Goal: Information Seeking & Learning: Learn about a topic

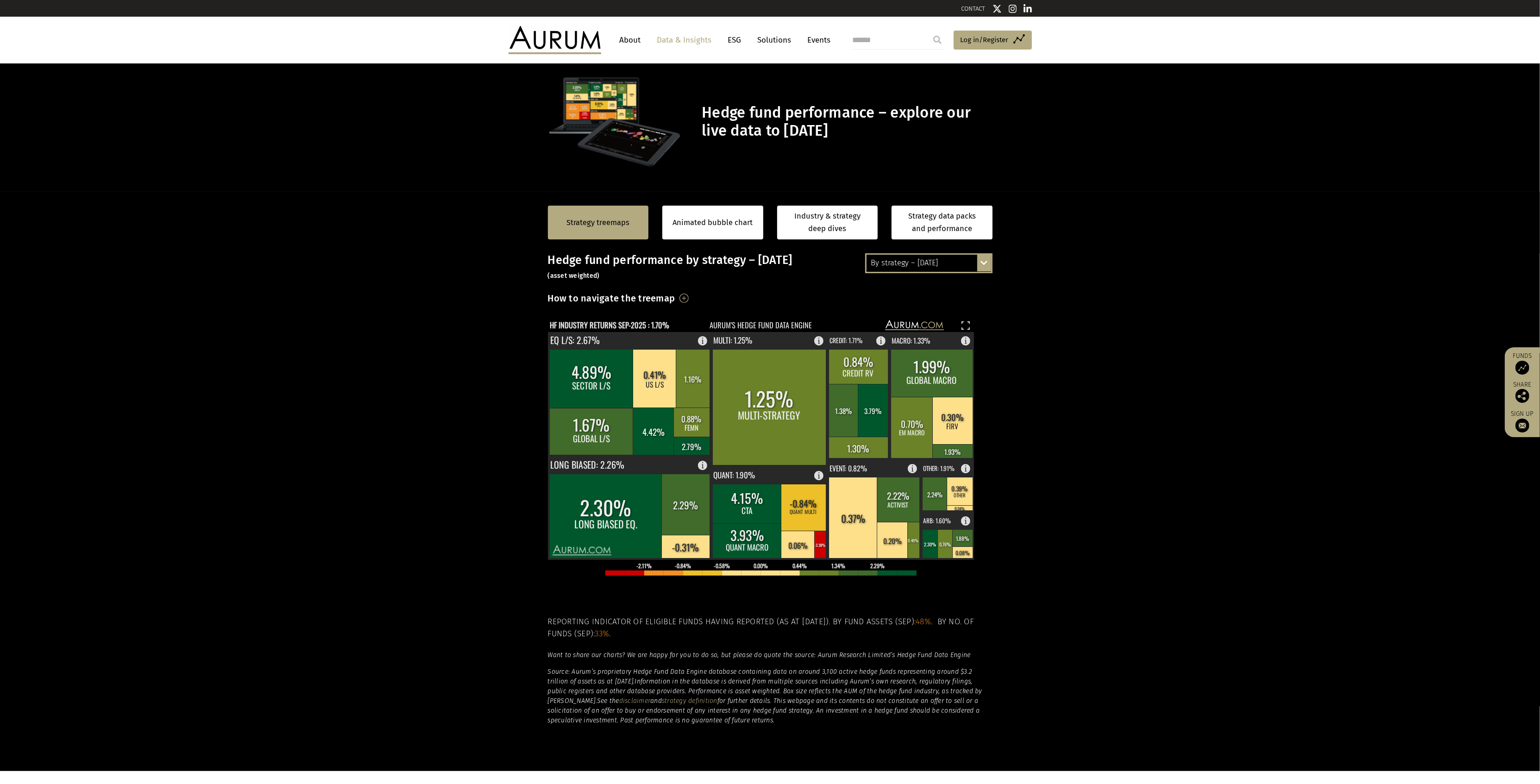
click at [985, 263] on div "By strategy – September 2025 By strategy – September 2025 By strategy – year to…" at bounding box center [928, 263] width 127 height 20
click at [958, 297] on div "By strategy – year to date" at bounding box center [929, 297] width 125 height 17
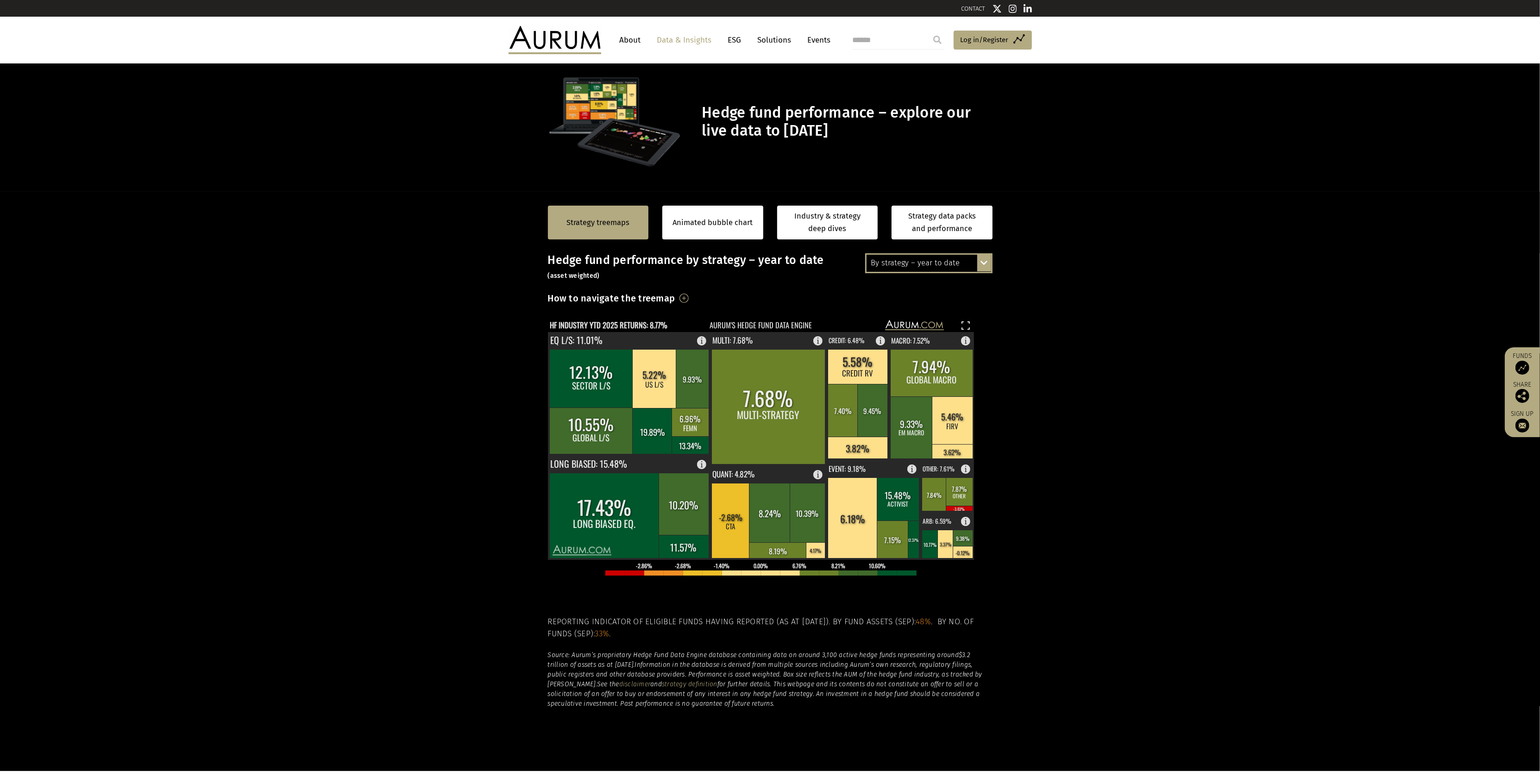
click at [1051, 360] on section "Strategy treemaps Animated bubble chart Industry & strategy deep dives Strategy…" at bounding box center [770, 481] width 1540 height 578
click at [1125, 429] on section "Strategy treemaps Animated bubble chart Industry & strategy deep dives Strategy…" at bounding box center [770, 481] width 1540 height 578
click at [1041, 376] on section "Strategy treemaps Animated bubble chart Industry & strategy deep dives Strategy…" at bounding box center [770, 481] width 1540 height 578
click at [883, 343] on rect at bounding box center [883, 338] width 11 height 13
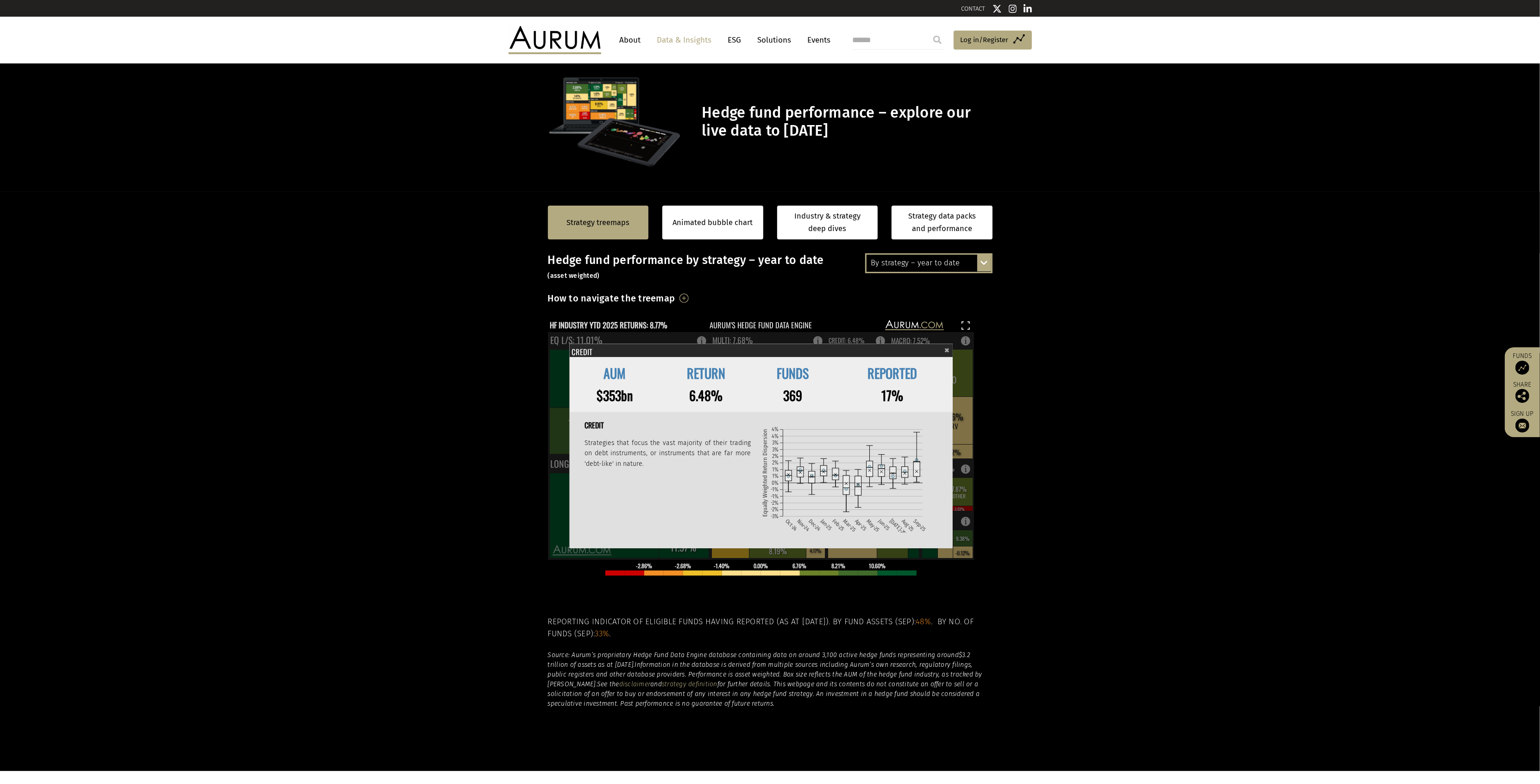
click at [944, 350] on div "Credit" at bounding box center [760, 349] width 378 height 13
click at [945, 350] on span "×" at bounding box center [947, 349] width 5 height 11
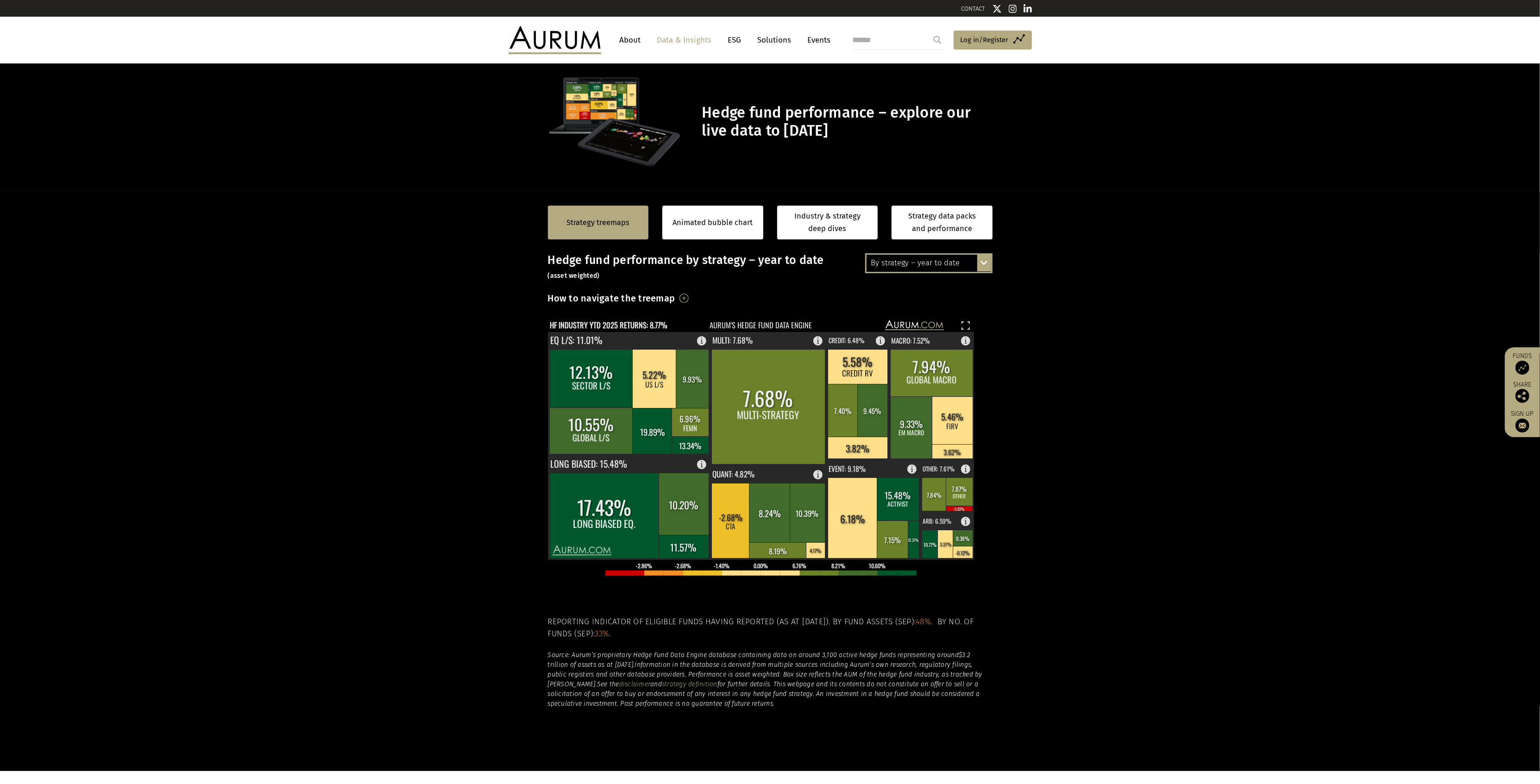
click at [1037, 360] on section "Strategy treemaps Animated bubble chart Industry & strategy deep dives Strategy…" at bounding box center [770, 481] width 1540 height 578
click at [842, 228] on link "Industry & strategy deep dives" at bounding box center [828, 222] width 101 height 33
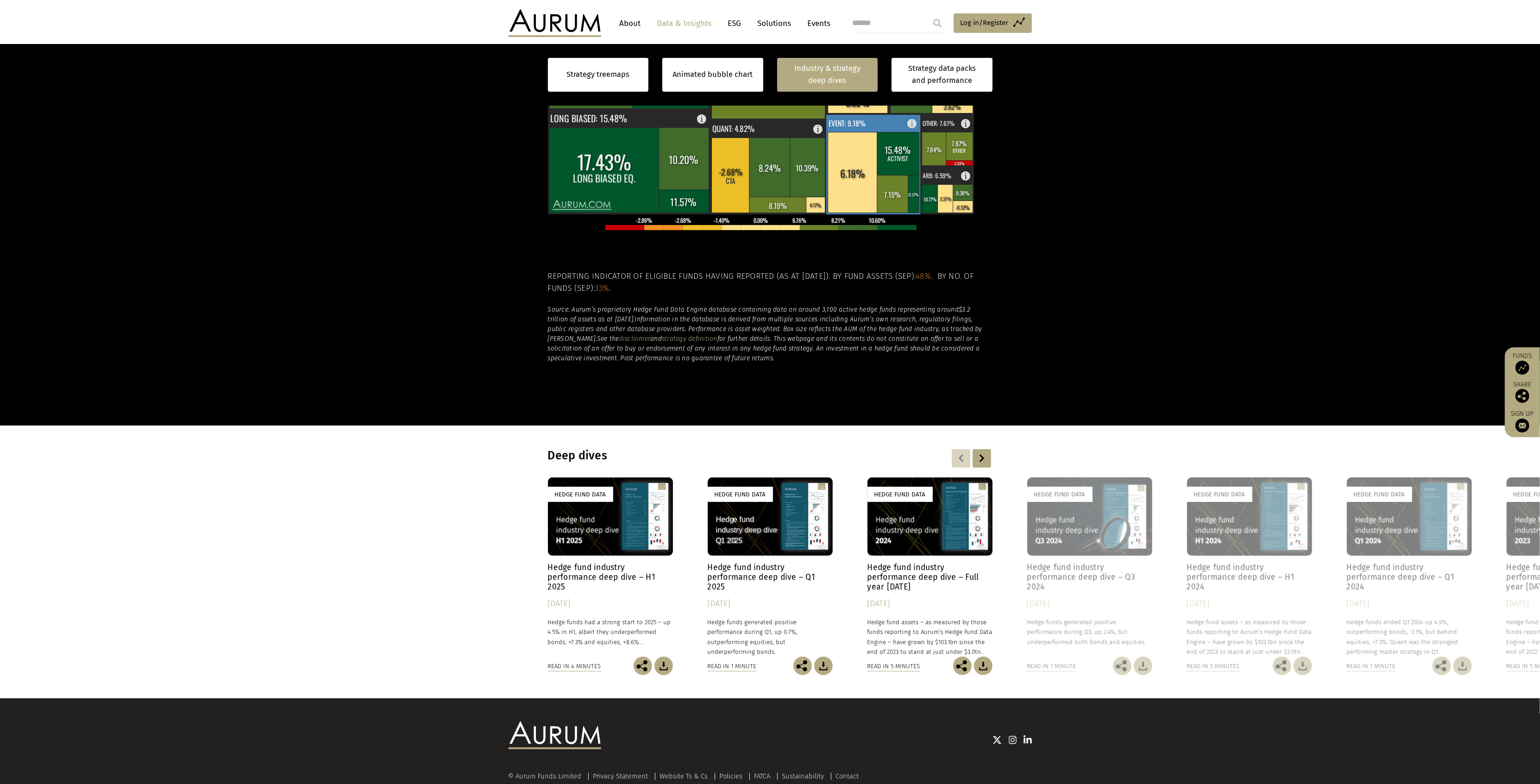
scroll to position [385, 0]
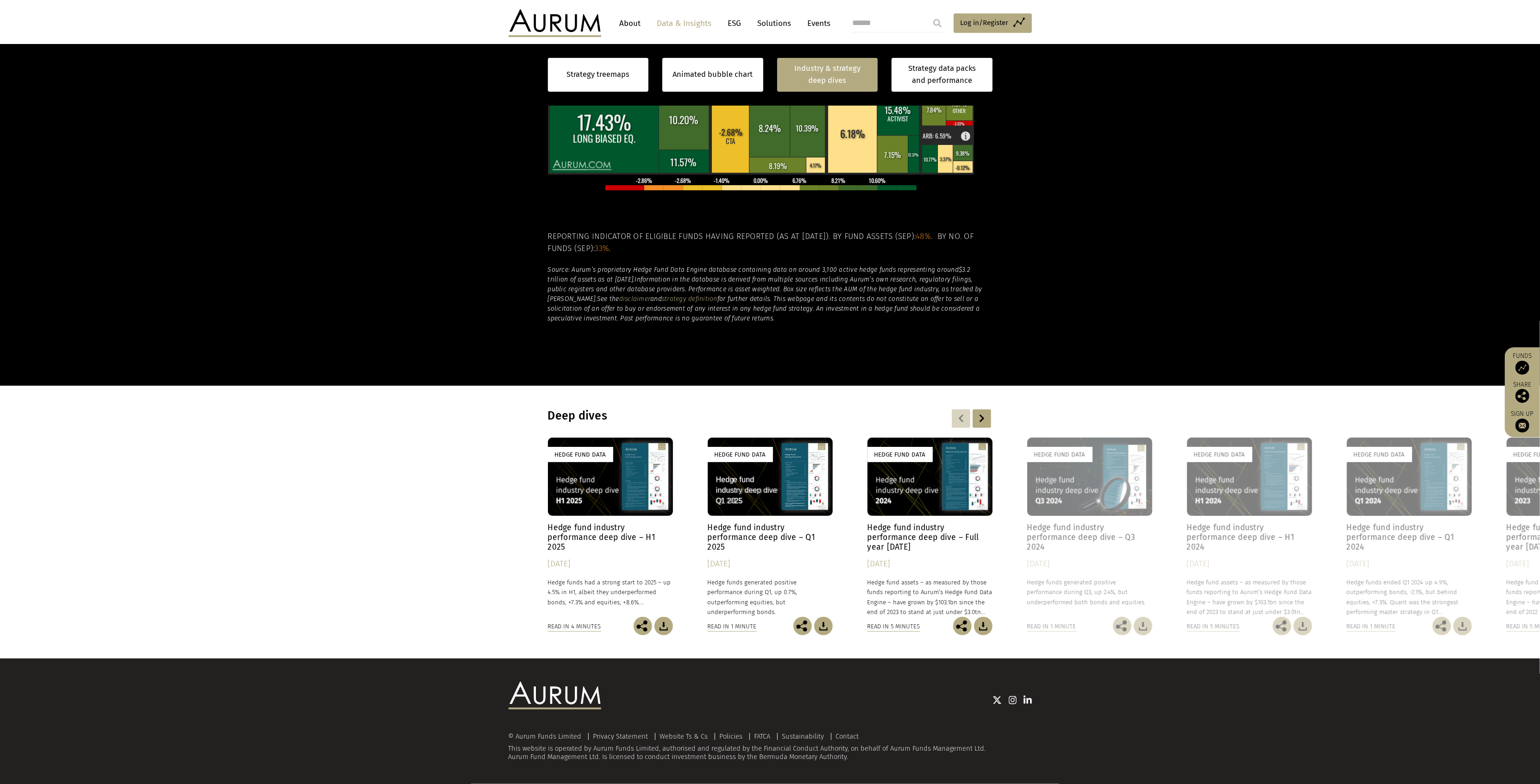
click at [598, 487] on div "Hedge Fund Data" at bounding box center [610, 476] width 125 height 78
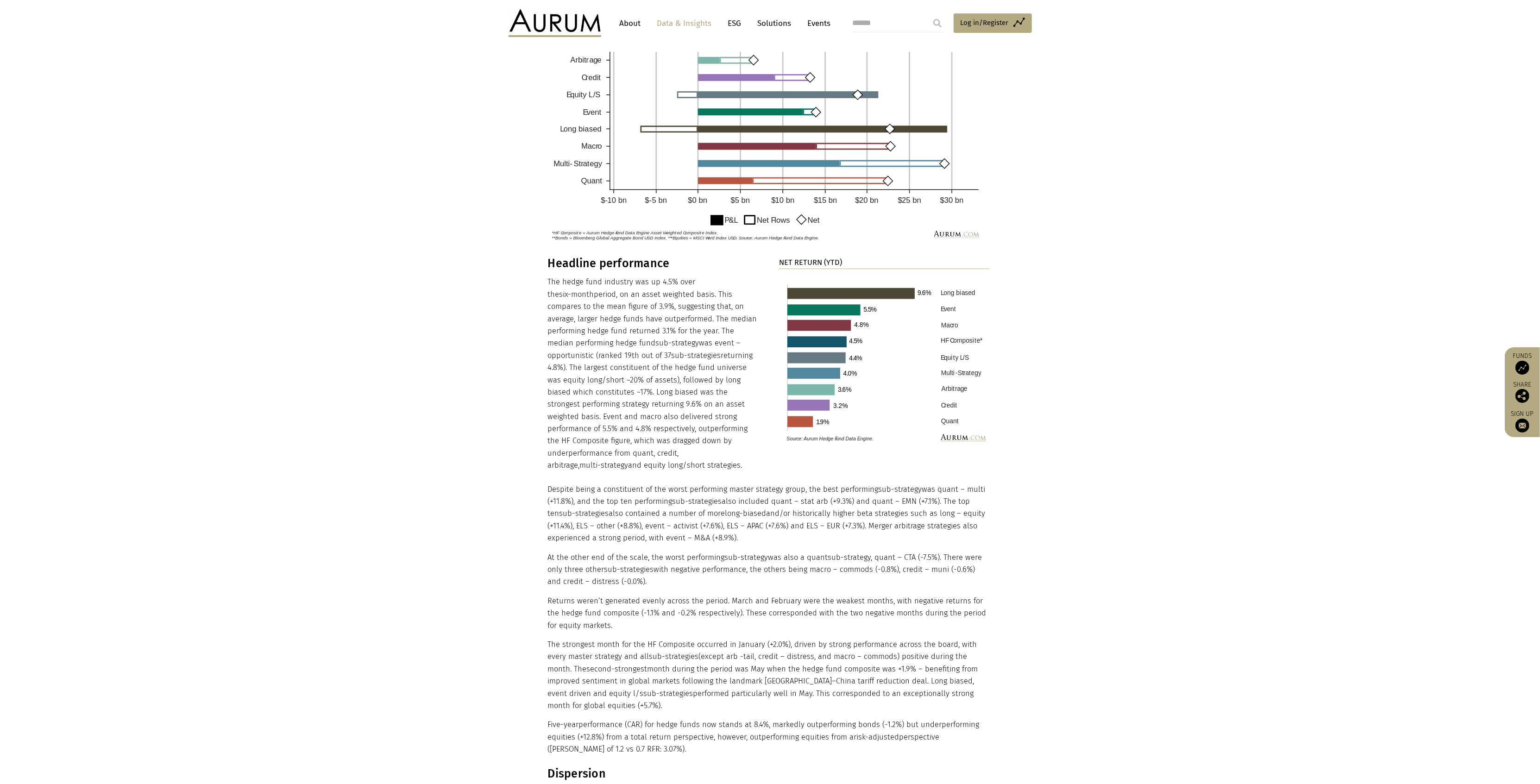
scroll to position [617, 0]
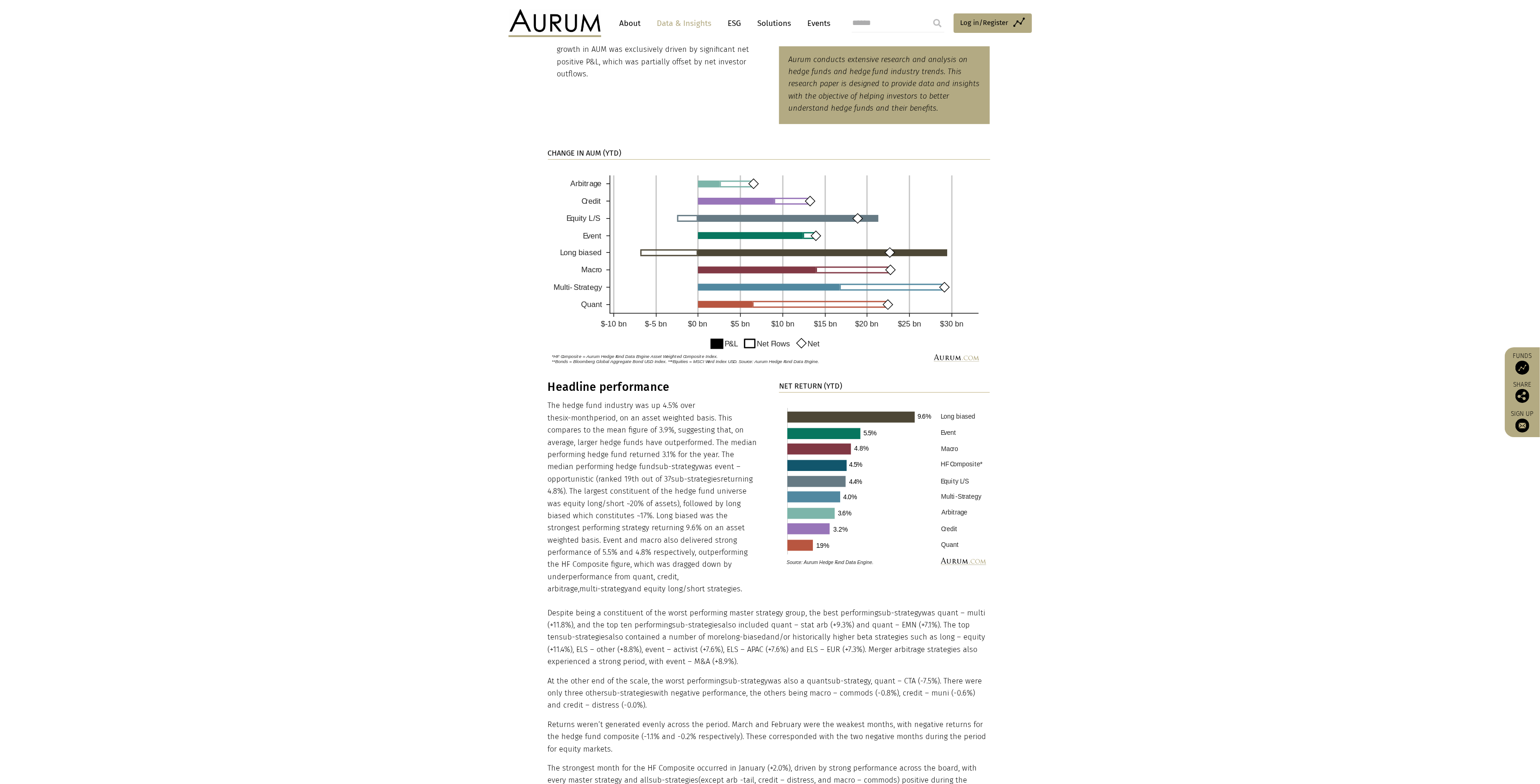
click at [1219, 654] on section "Headline performance The hedge fund industry was up 4.5% over the six-month per…" at bounding box center [770, 635] width 1540 height 511
